Goal: Transaction & Acquisition: Subscribe to service/newsletter

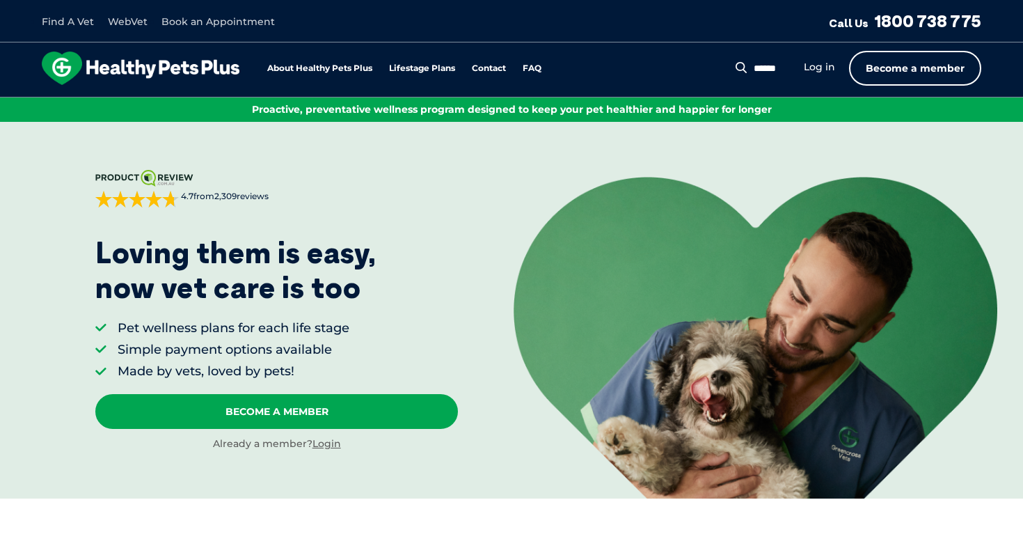
click at [938, 64] on link "Become a member" at bounding box center [915, 68] width 132 height 35
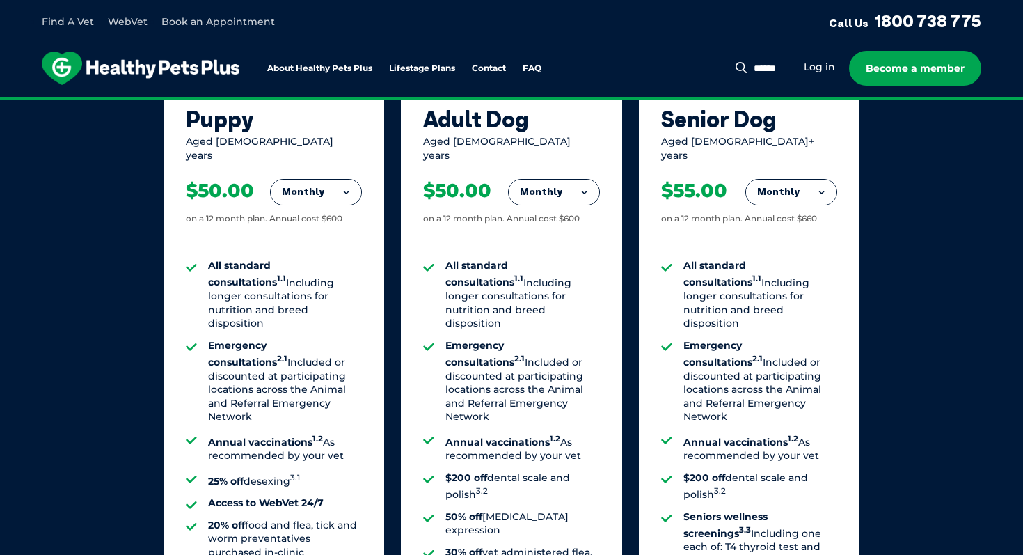
scroll to position [971, 0]
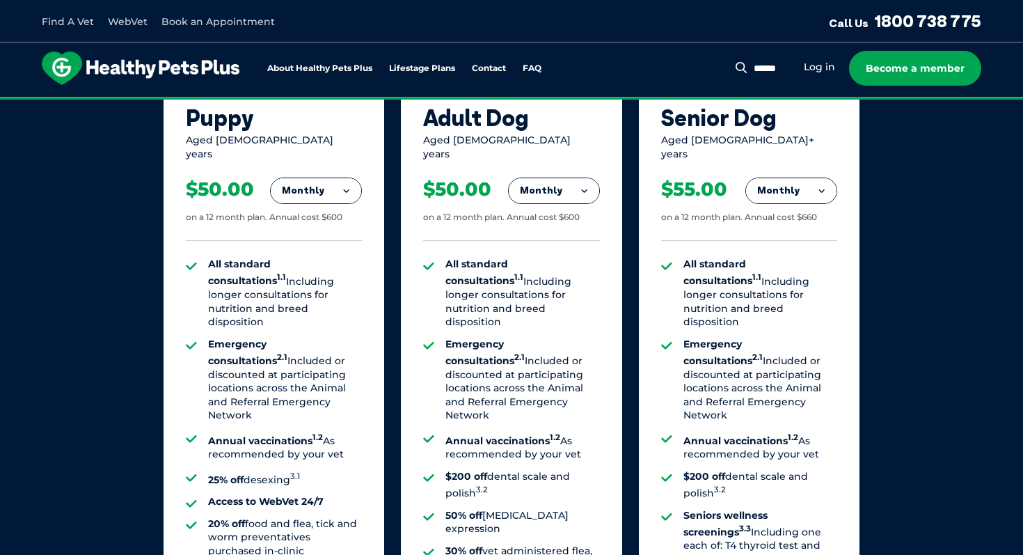
click at [572, 182] on button "Monthly" at bounding box center [554, 190] width 90 height 25
click at [559, 208] on li "Fortnightly" at bounding box center [554, 219] width 90 height 33
click at [561, 178] on button "Fortnightly" at bounding box center [550, 190] width 98 height 25
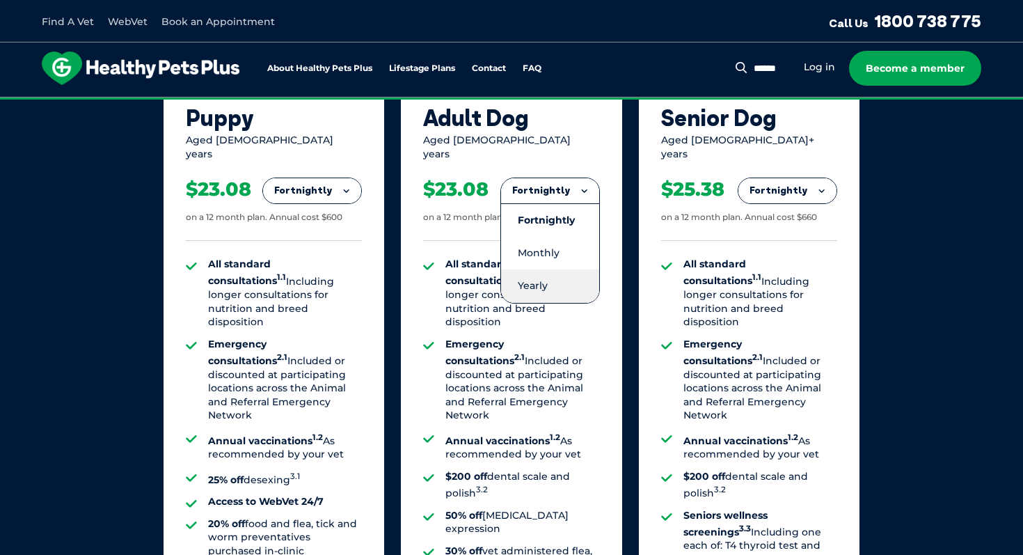
click at [532, 269] on li "Yearly" at bounding box center [550, 285] width 98 height 33
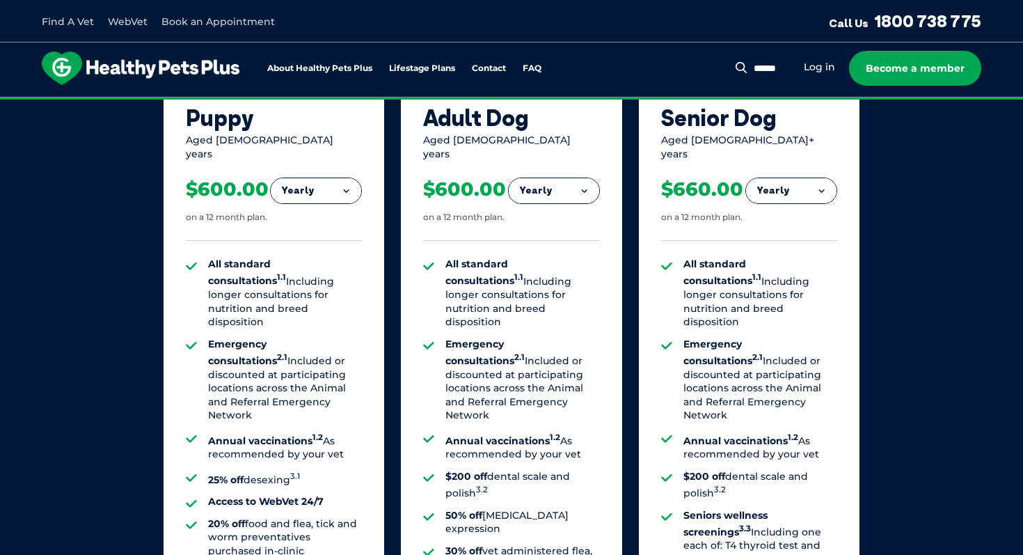
click at [565, 178] on button "Yearly" at bounding box center [554, 190] width 90 height 25
click at [536, 237] on li "Monthly" at bounding box center [554, 253] width 90 height 33
click at [546, 188] on button "Monthly" at bounding box center [554, 190] width 90 height 25
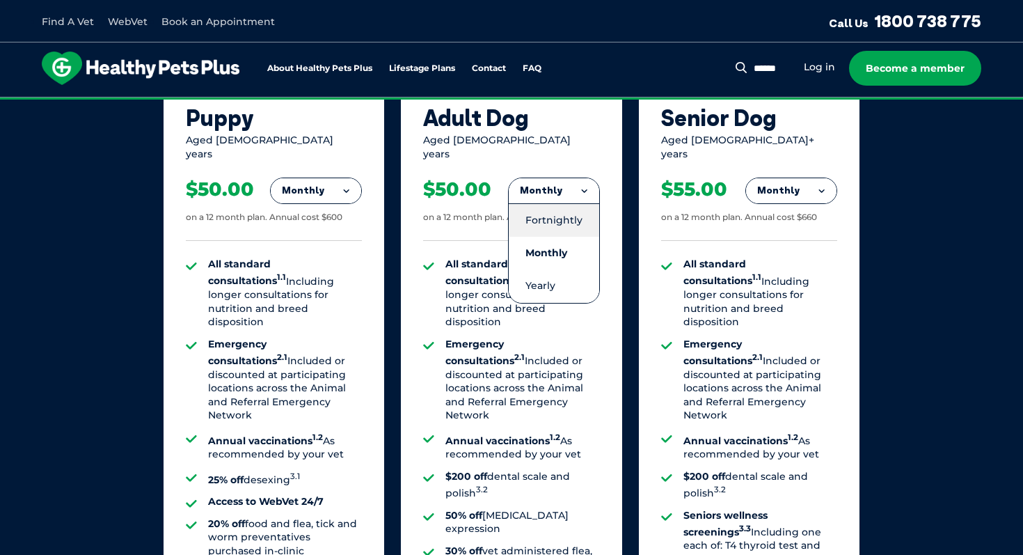
click at [537, 210] on li "Fortnightly" at bounding box center [554, 219] width 90 height 33
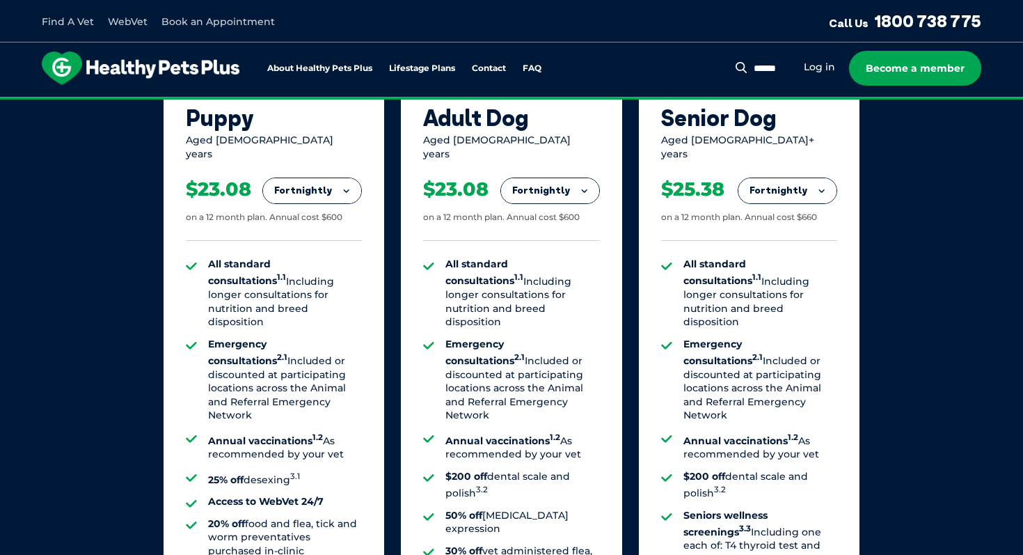
click at [546, 183] on button "Fortnightly" at bounding box center [550, 190] width 98 height 25
click at [528, 237] on li "Monthly" at bounding box center [550, 253] width 98 height 33
click at [544, 182] on button "Monthly" at bounding box center [554, 190] width 90 height 25
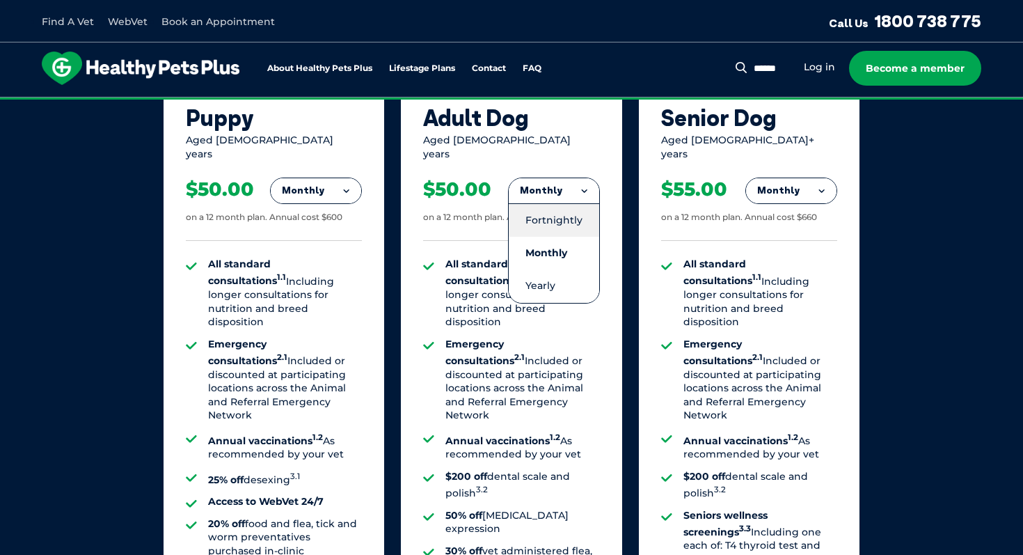
click at [532, 203] on li "Fortnightly" at bounding box center [554, 219] width 90 height 33
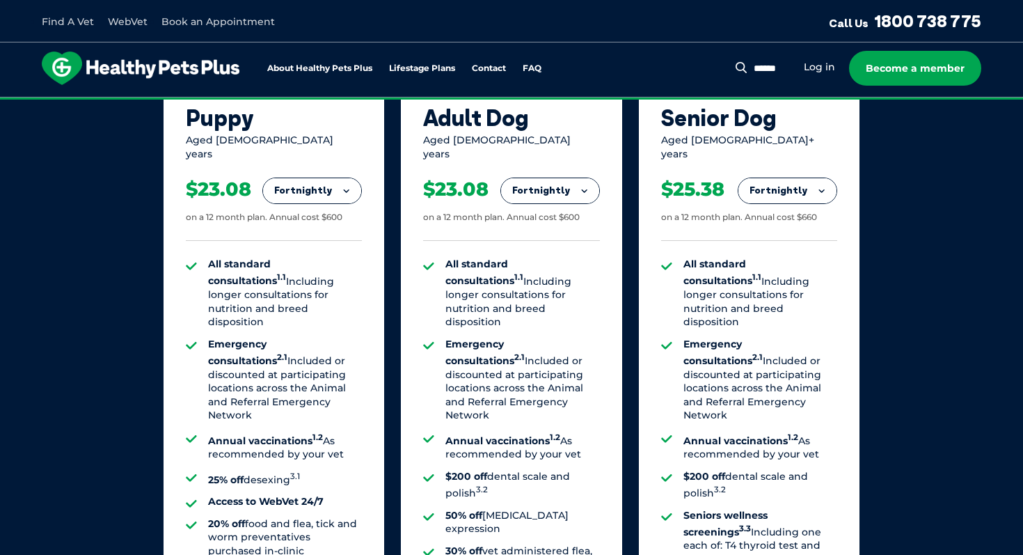
click at [522, 189] on button "Fortnightly" at bounding box center [550, 190] width 98 height 25
click at [525, 250] on li "Monthly" at bounding box center [550, 253] width 98 height 33
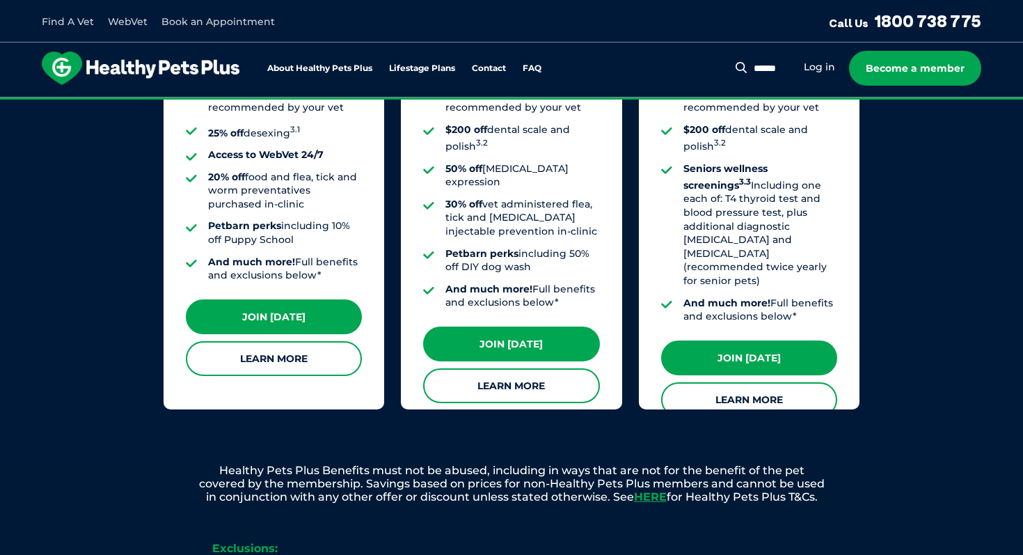
scroll to position [1317, 0]
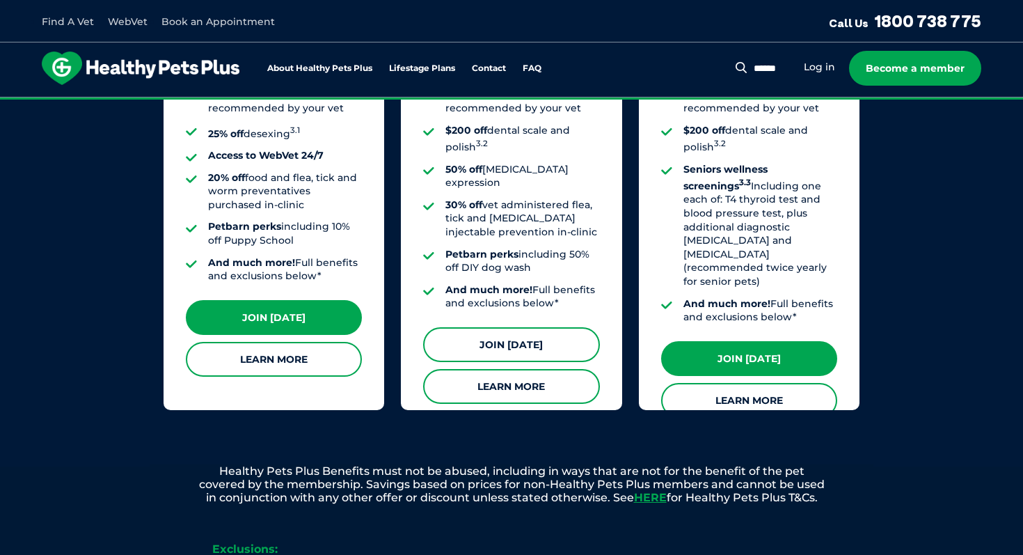
click at [530, 327] on link "Join [DATE]" at bounding box center [511, 344] width 176 height 35
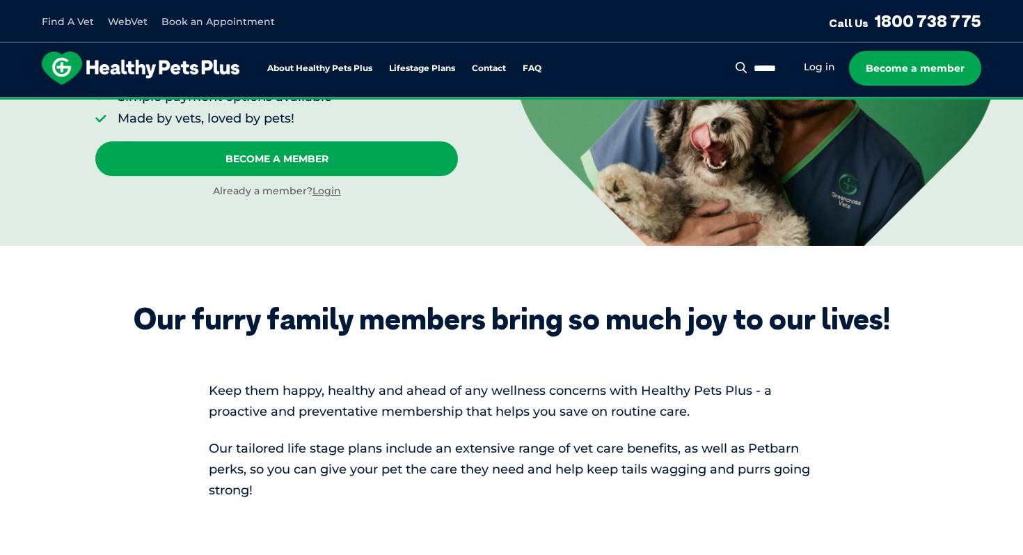
scroll to position [0, 0]
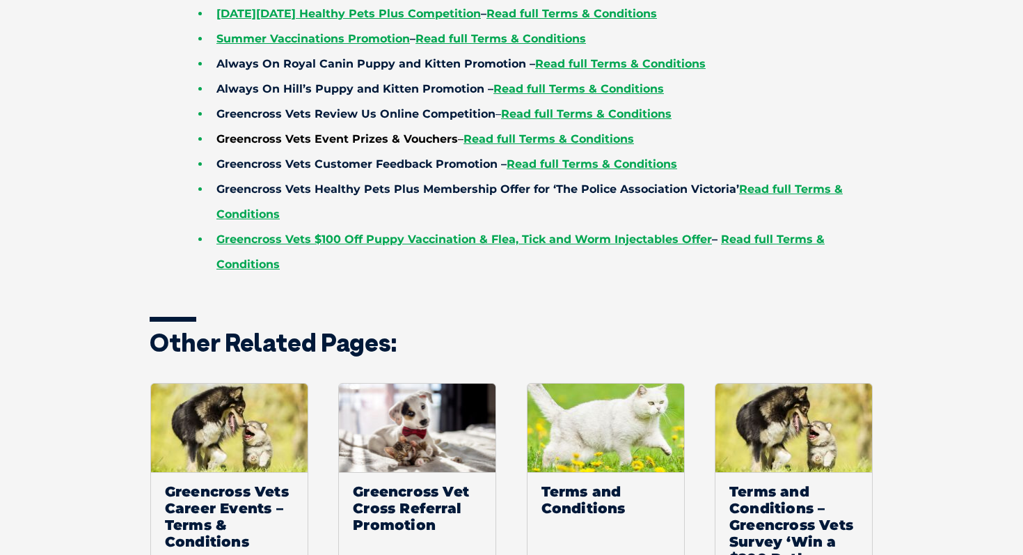
scroll to position [916, 0]
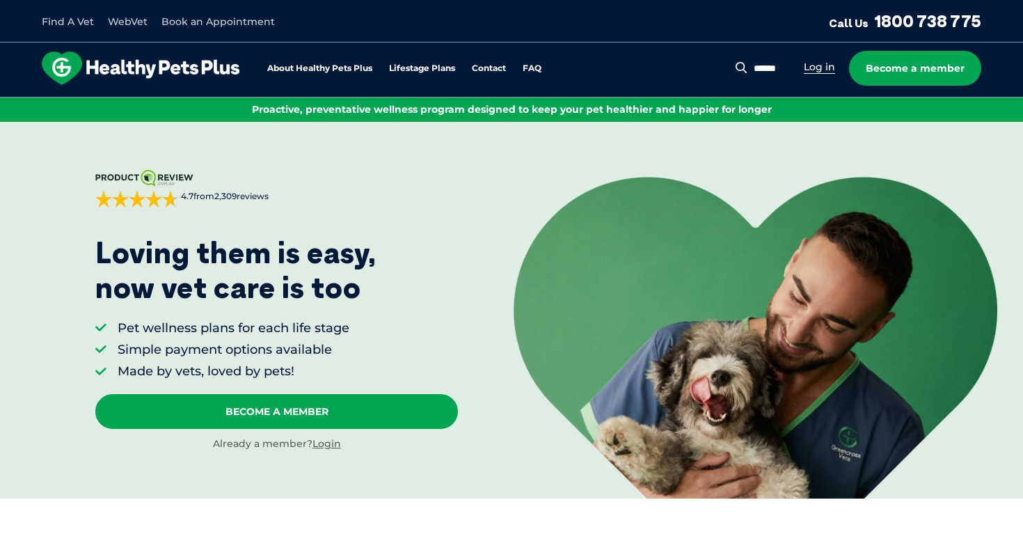
click at [815, 72] on link "Log in" at bounding box center [819, 67] width 31 height 13
